Goal: Task Accomplishment & Management: Use online tool/utility

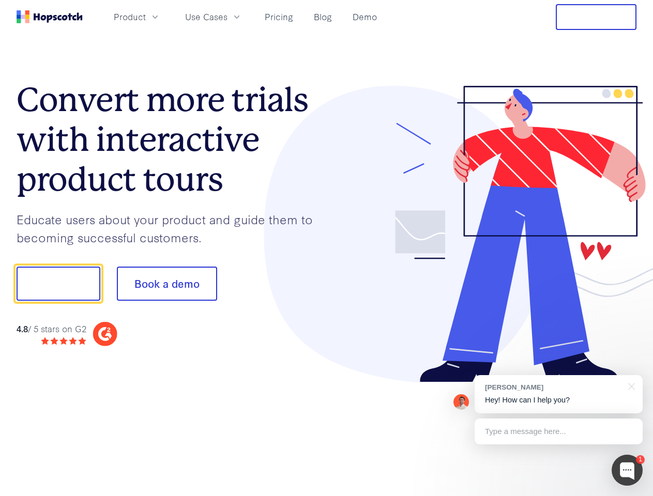
click at [327, 248] on div at bounding box center [482, 234] width 310 height 297
click at [146, 17] on span "Product" at bounding box center [130, 16] width 32 height 13
click at [227, 17] on span "Use Cases" at bounding box center [206, 16] width 42 height 13
click at [596, 17] on button "Free Trial" at bounding box center [595, 17] width 81 height 26
click at [58, 284] on button "Show me!" at bounding box center [59, 284] width 84 height 34
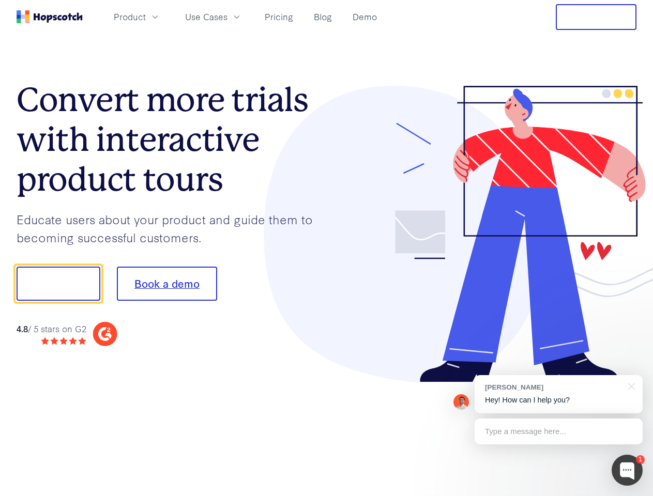
click at [166, 284] on button "Book a demo" at bounding box center [167, 284] width 100 height 34
click at [627, 470] on div at bounding box center [626, 470] width 31 height 31
click at [558, 394] on div "[PERSON_NAME] Hey! How can I help you?" at bounding box center [558, 394] width 168 height 38
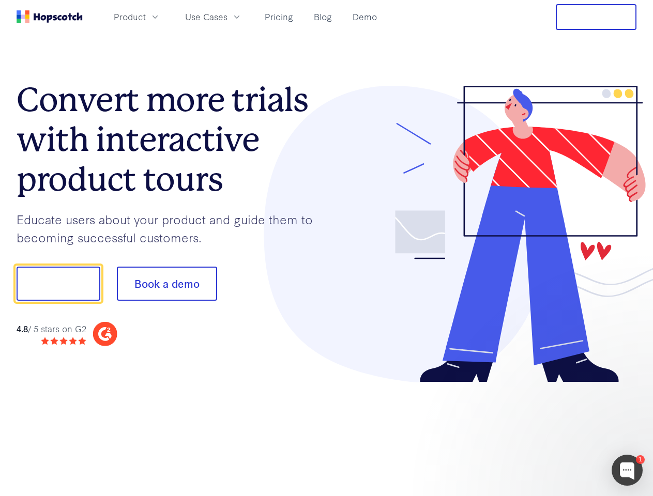
click at [629, 385] on div at bounding box center [546, 352] width 194 height 206
click at [558, 431] on div at bounding box center [546, 352] width 194 height 206
